Goal: Information Seeking & Learning: Learn about a topic

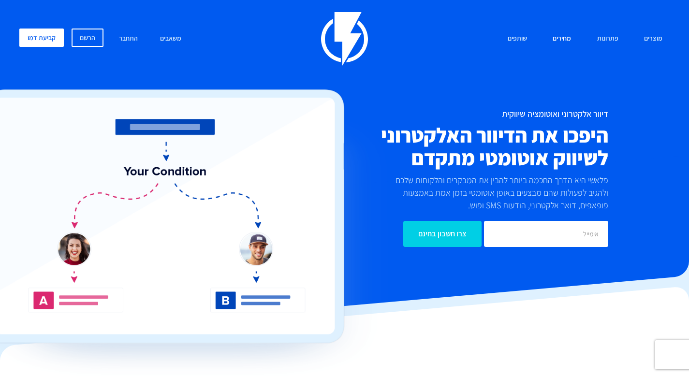
click at [569, 32] on link "מחירים" at bounding box center [561, 39] width 33 height 21
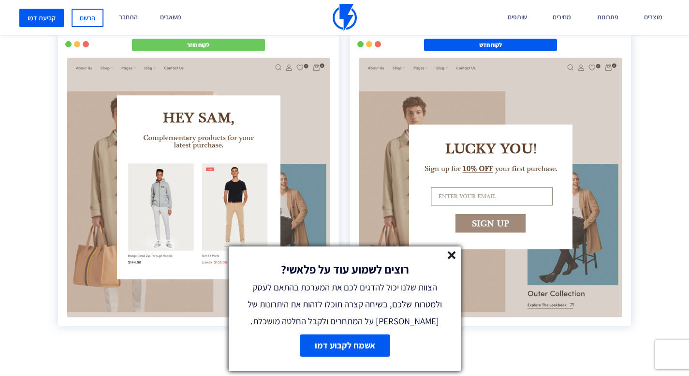
scroll to position [1689, 0]
click at [455, 256] on icon at bounding box center [452, 255] width 8 height 8
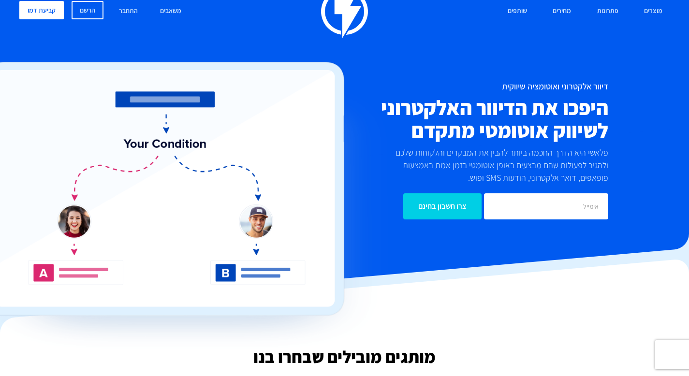
scroll to position [0, 0]
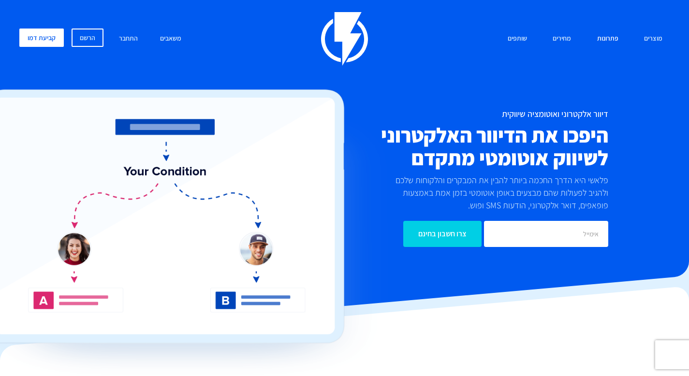
click at [612, 38] on link "פתרונות" at bounding box center [608, 39] width 36 height 21
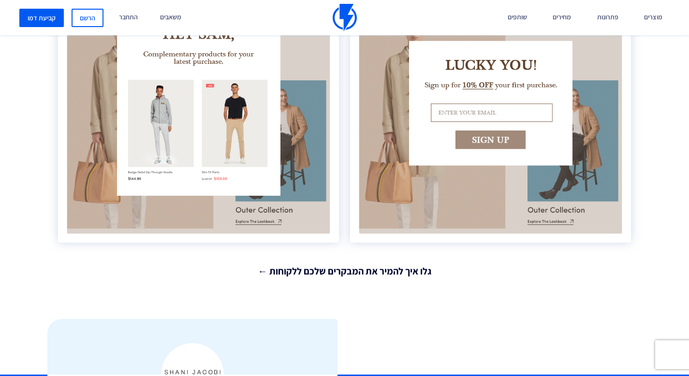
scroll to position [1659, 0]
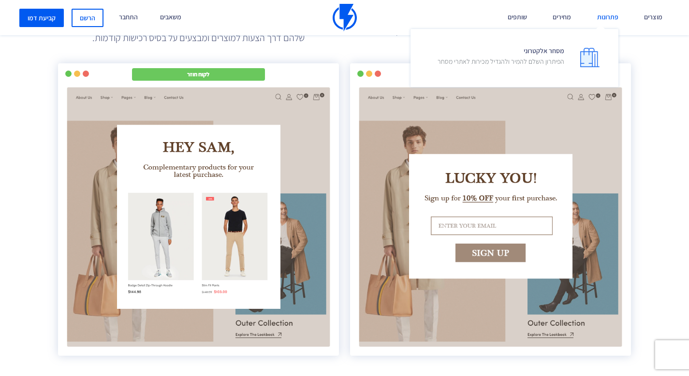
click at [607, 24] on link "פתרונות" at bounding box center [608, 17] width 36 height 35
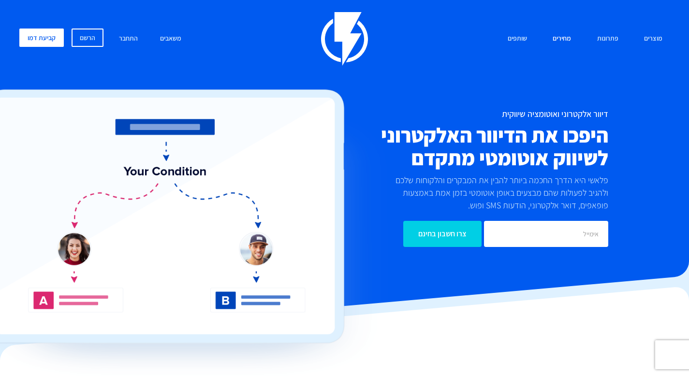
click at [571, 39] on link "מחירים" at bounding box center [561, 39] width 33 height 21
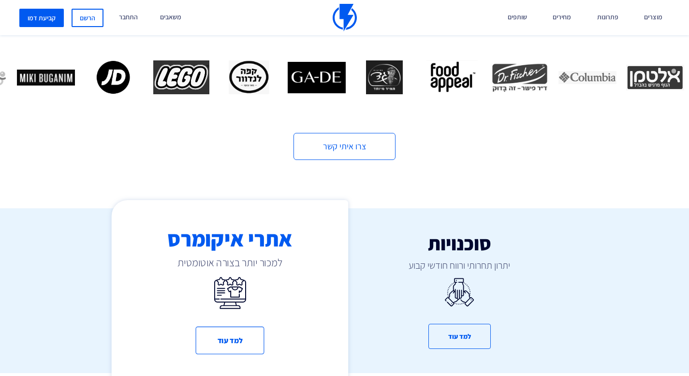
scroll to position [399, 0]
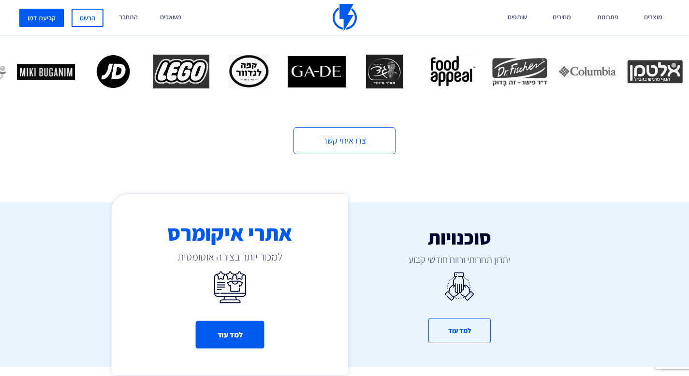
click at [252, 331] on button "למד עוד" at bounding box center [229, 335] width 69 height 28
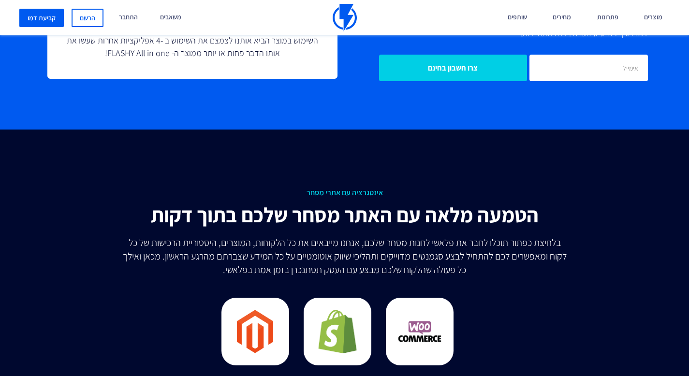
scroll to position [2585, 0]
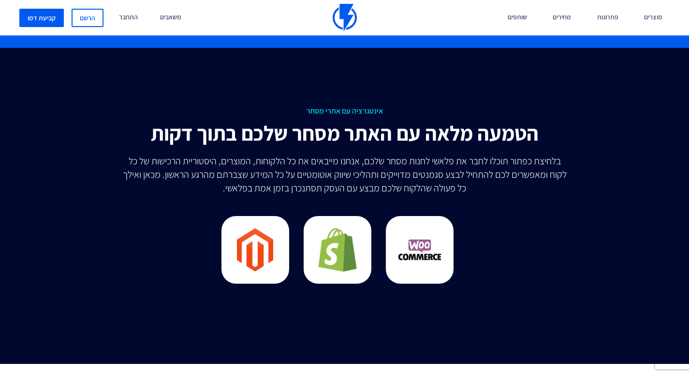
click at [278, 193] on p "בלחיצת כפתור תוכלו לחבר את פלאשי לחנות מסחר שלכם, אנחנו מייבאים את כל הלקוחות, …" at bounding box center [344, 174] width 447 height 41
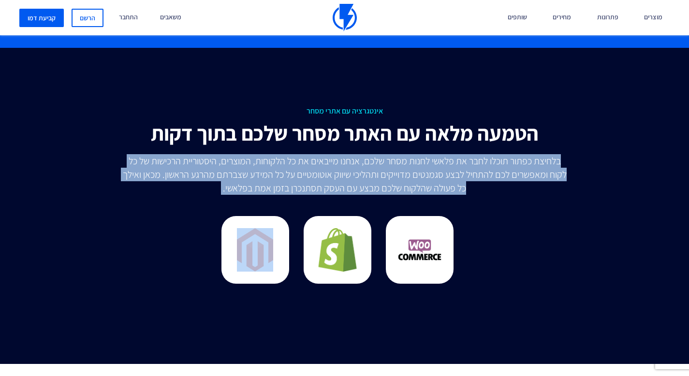
click at [278, 193] on p "בלחיצת כפתור תוכלו לחבר את פלאשי לחנות מסחר שלכם, אנחנו מייבאים את כל הלקוחות, …" at bounding box center [344, 174] width 447 height 41
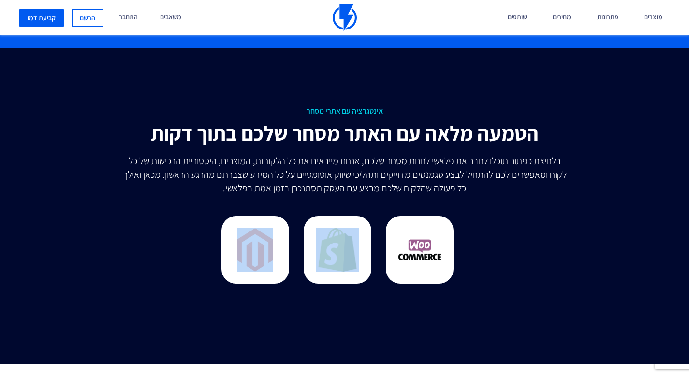
click at [543, 214] on div at bounding box center [344, 257] width 558 height 97
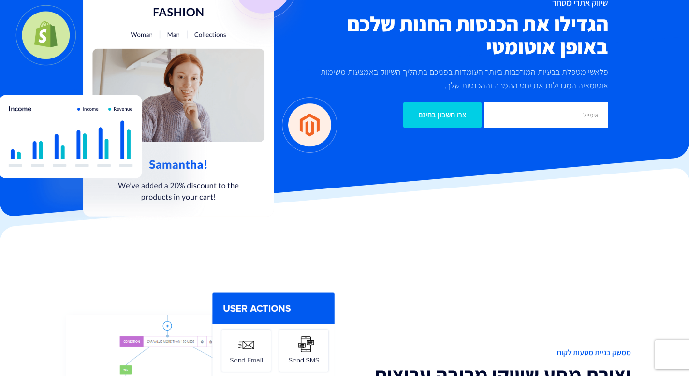
scroll to position [0, 0]
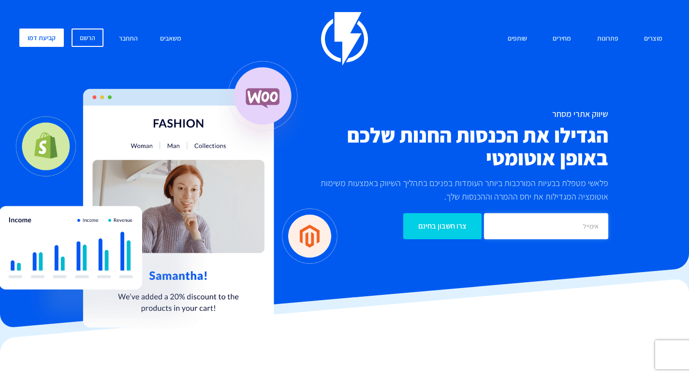
click at [556, 228] on input "email" at bounding box center [546, 226] width 124 height 26
click at [569, 44] on link "מחירים" at bounding box center [561, 39] width 33 height 21
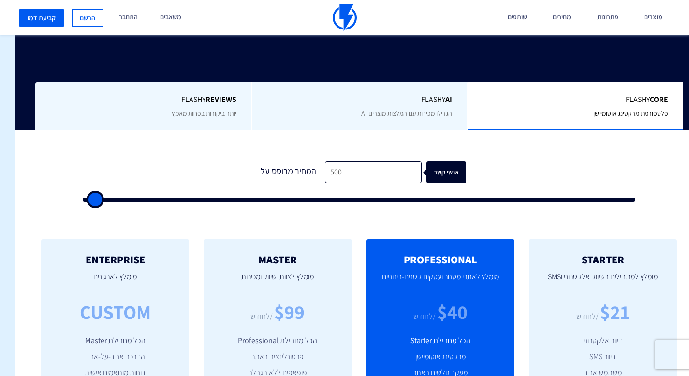
scroll to position [203, -14]
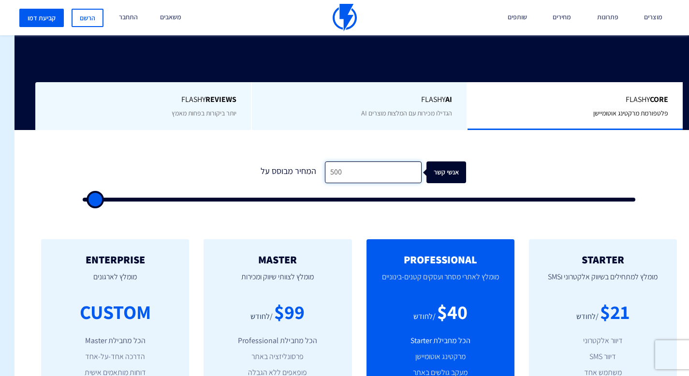
click at [334, 177] on input "500" at bounding box center [373, 172] width 97 height 22
type input "5"
type input "500"
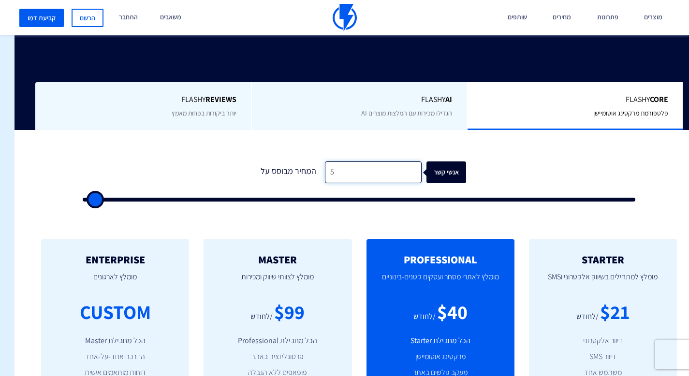
type input "50"
type input "500"
type input "5,000"
type input "5000"
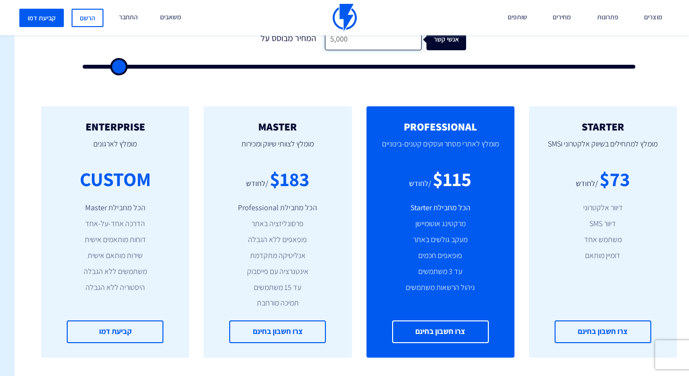
scroll to position [382, -14]
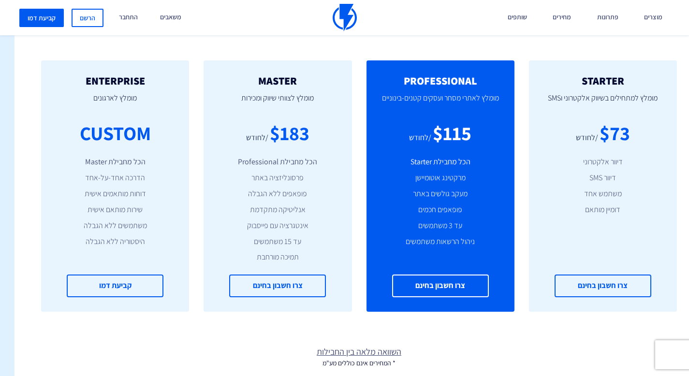
type input "5,000"
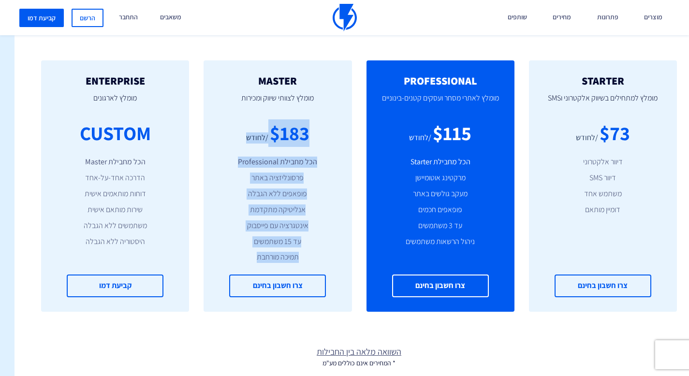
drag, startPoint x: 330, startPoint y: 131, endPoint x: 238, endPoint y: 262, distance: 160.3
click at [238, 262] on div "MASTER מומלץ לצוותי שיווק ומכירות $183 /לחודש הכל מחבילת Professional פרסונליזצ…" at bounding box center [277, 185] width 148 height 251
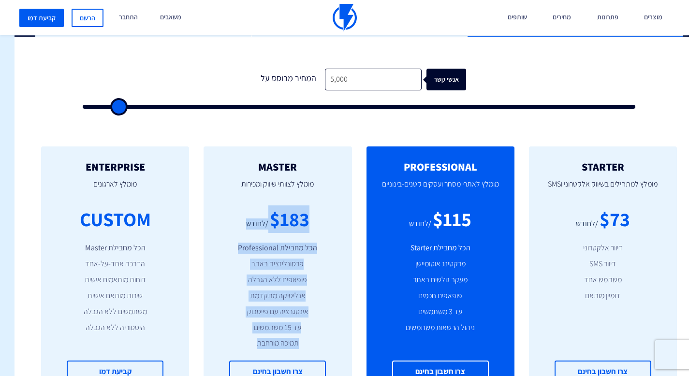
scroll to position [246, -14]
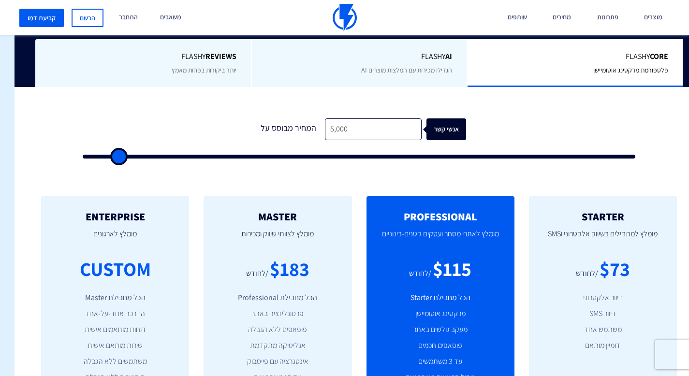
click at [300, 260] on div "$183" at bounding box center [290, 269] width 40 height 28
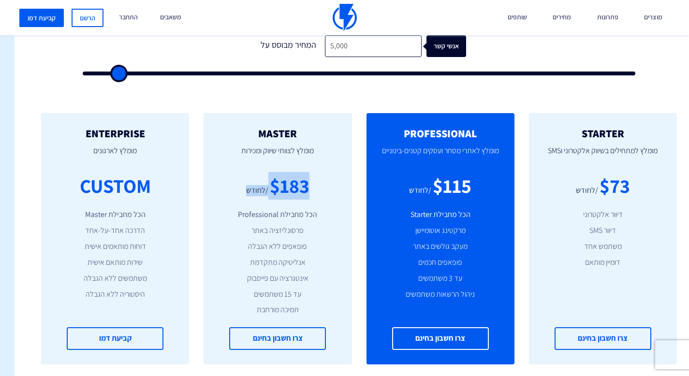
scroll to position [280, -14]
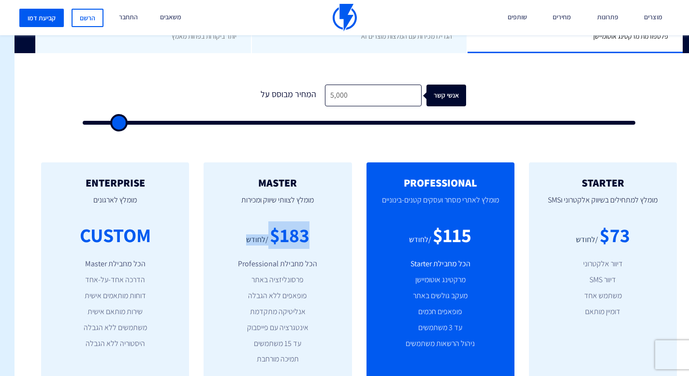
click at [291, 245] on div "$183" at bounding box center [290, 235] width 40 height 28
click at [288, 232] on div "$183" at bounding box center [290, 235] width 40 height 28
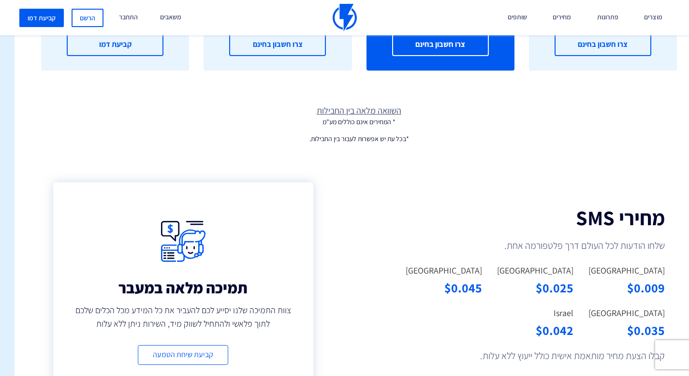
scroll to position [691, -14]
